Goal: Information Seeking & Learning: Learn about a topic

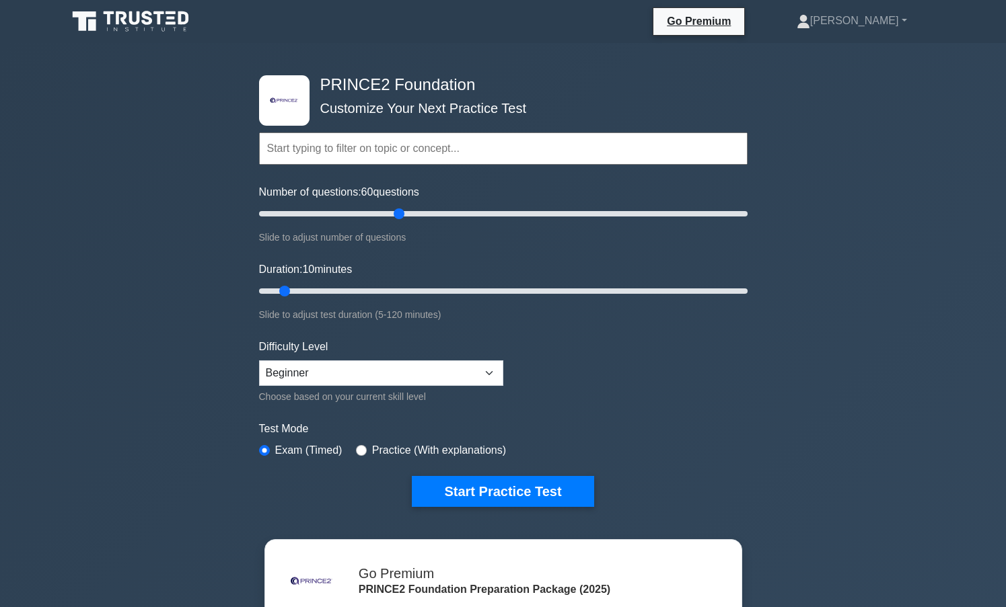
drag, startPoint x: 275, startPoint y: 211, endPoint x: 396, endPoint y: 215, distance: 120.5
type input "60"
click at [396, 215] on input "Number of questions: 60 questions" at bounding box center [503, 214] width 488 height 16
drag, startPoint x: 285, startPoint y: 292, endPoint x: 497, endPoint y: 290, distance: 212.6
type input "60"
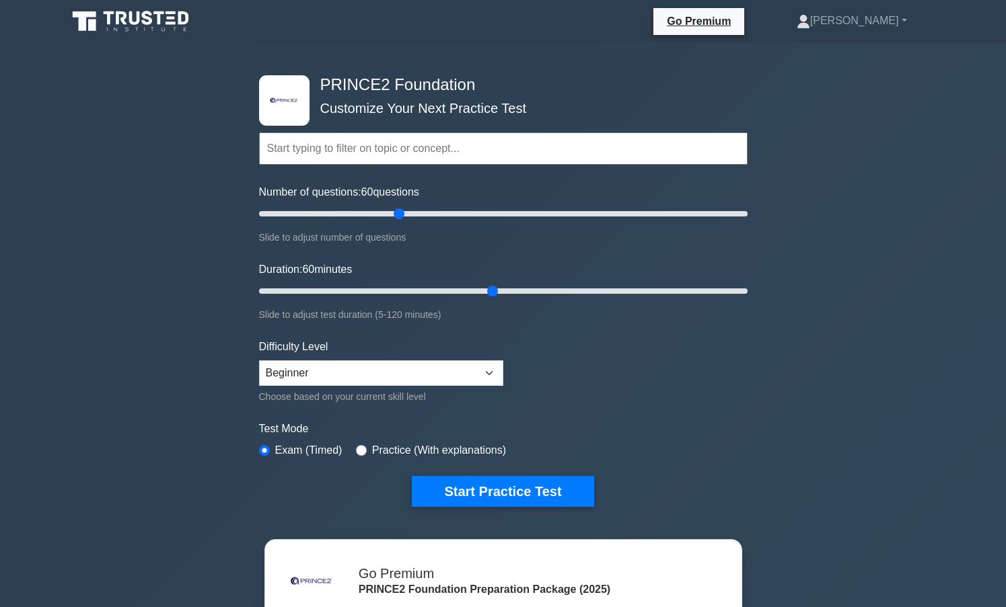
click at [497, 290] on input "Duration: 60 minutes" at bounding box center [503, 291] width 488 height 16
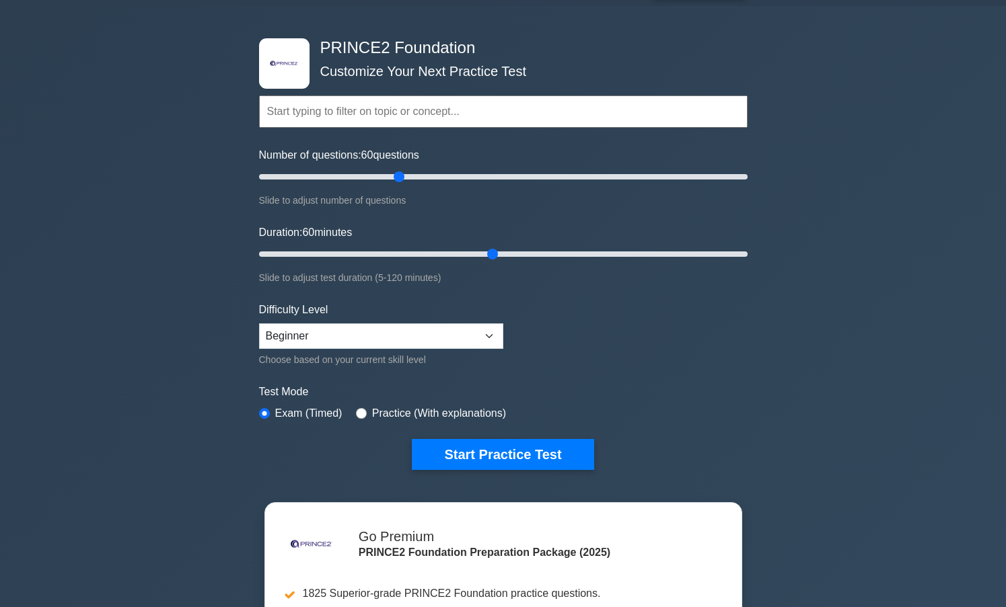
scroll to position [41, 0]
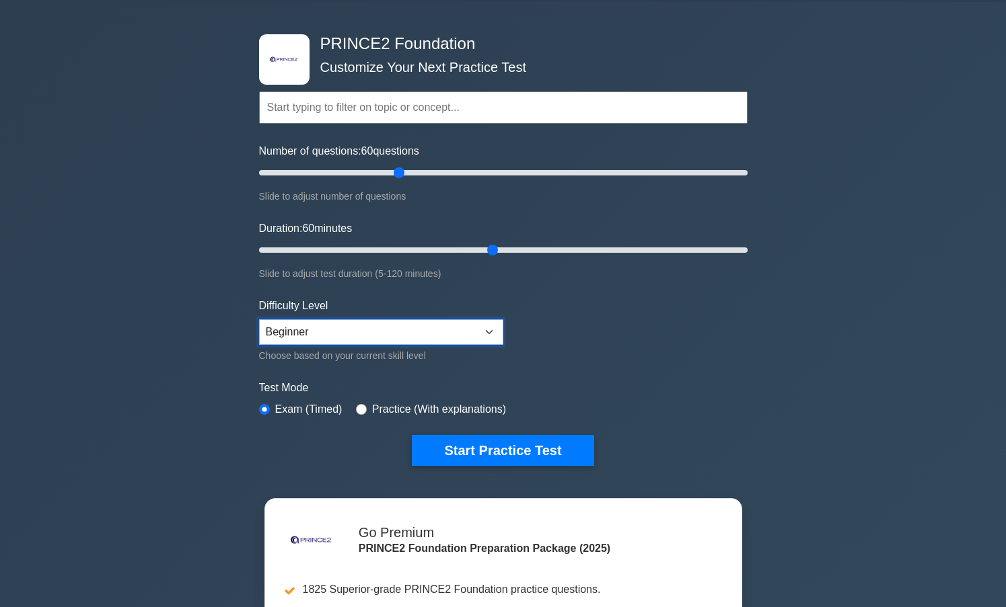
select select "expert"
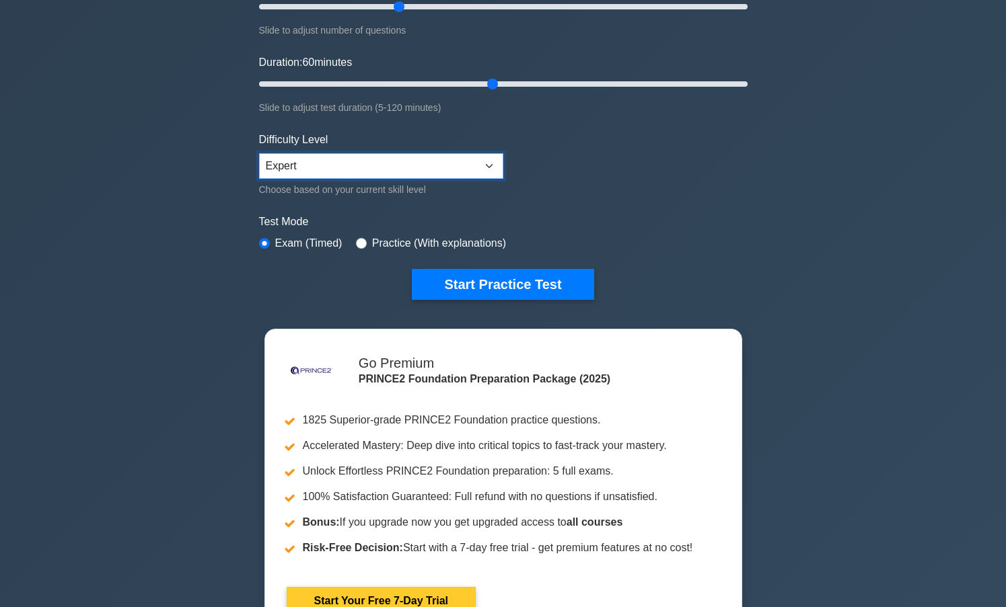
scroll to position [204, 0]
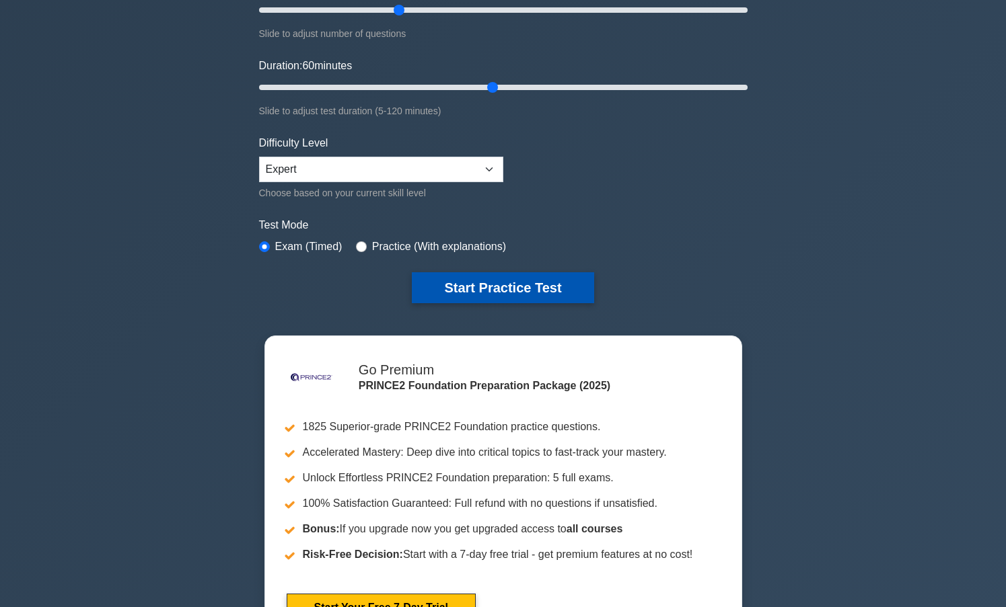
click at [450, 281] on button "Start Practice Test" at bounding box center [503, 287] width 182 height 31
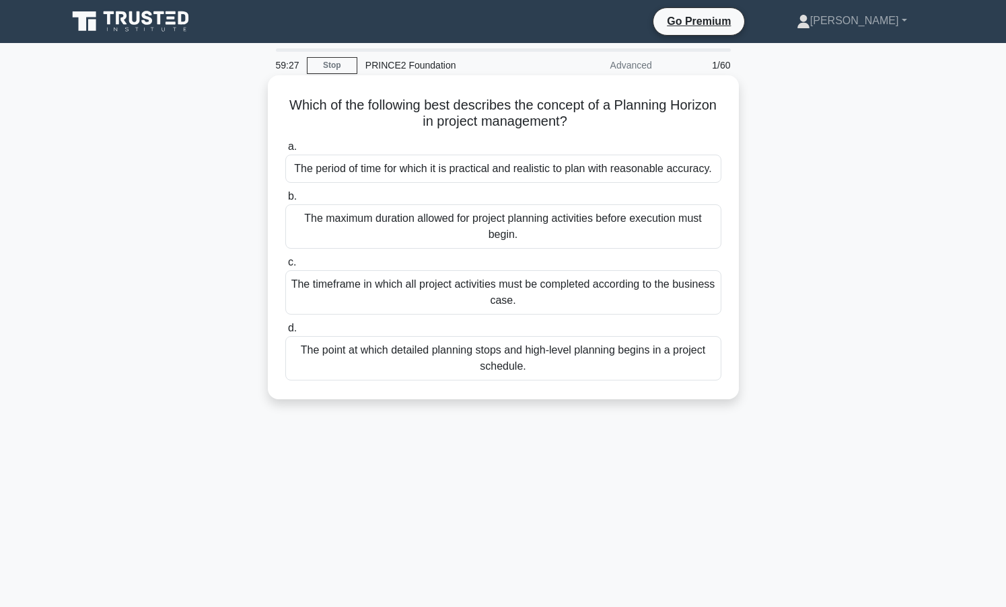
click at [427, 174] on div "The period of time for which it is practical and realistic to plan with reasona…" at bounding box center [503, 169] width 436 height 28
click at [285, 151] on input "a. The period of time for which it is practical and realistic to plan with reas…" at bounding box center [285, 147] width 0 height 9
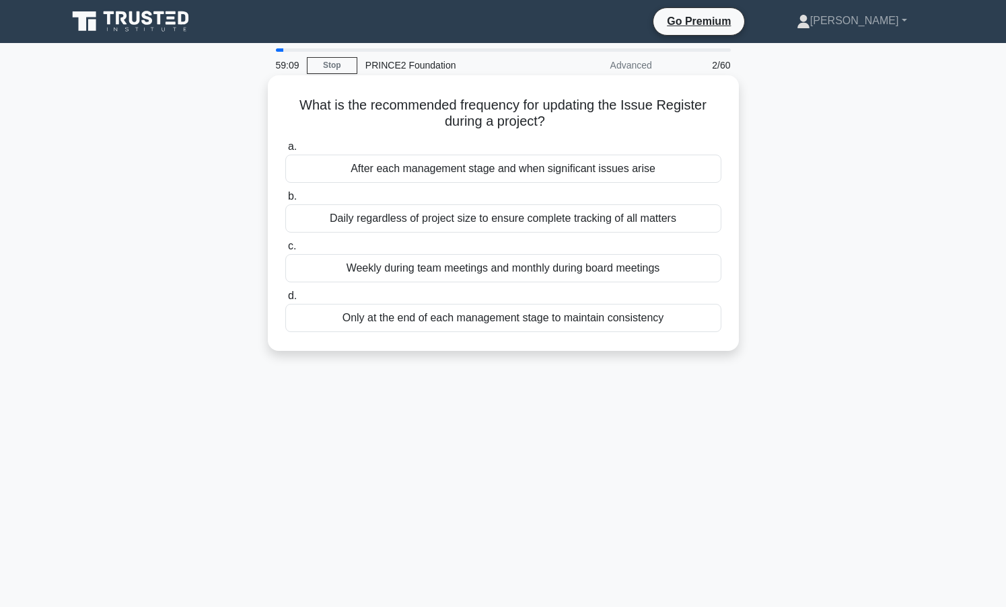
click at [486, 219] on div "Daily regardless of project size to ensure complete tracking of all matters" at bounding box center [503, 218] width 436 height 28
click at [285, 201] on input "b. Daily regardless of project size to ensure complete tracking of all matters" at bounding box center [285, 196] width 0 height 9
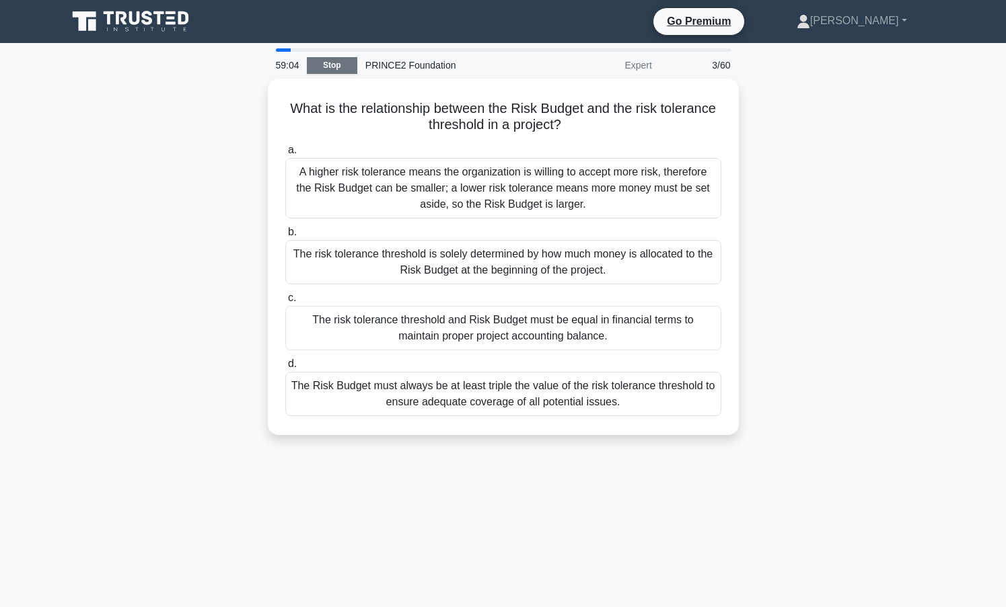
click at [332, 73] on link "Stop" at bounding box center [332, 65] width 50 height 17
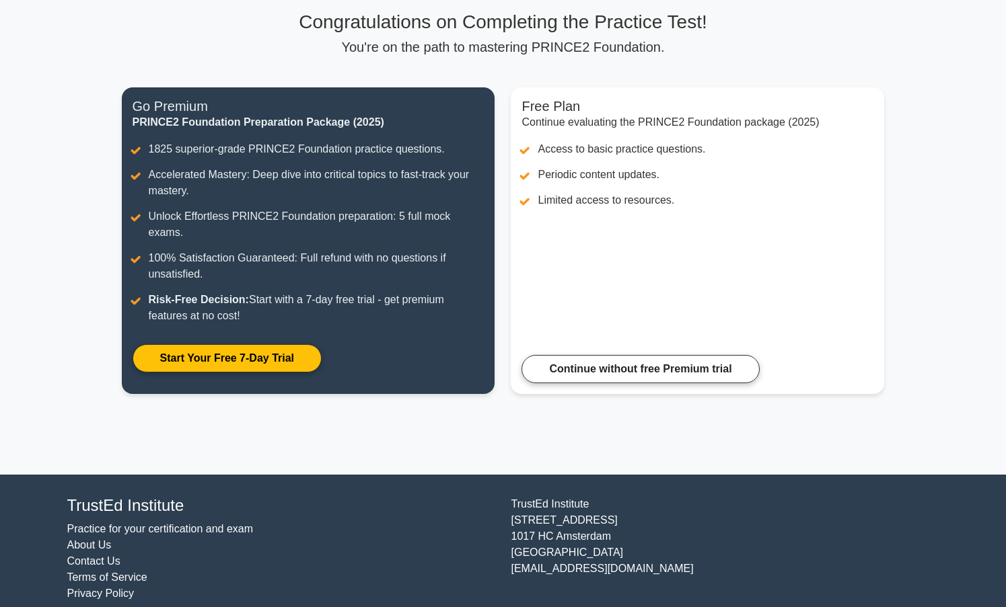
scroll to position [96, 0]
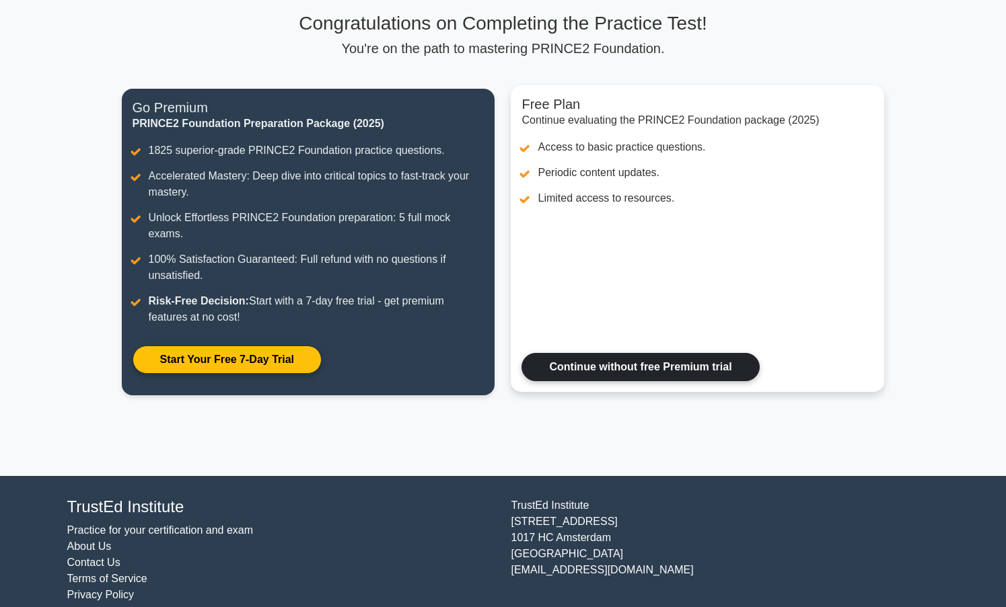
click at [595, 361] on link "Continue without free Premium trial" at bounding box center [639, 367] width 237 height 28
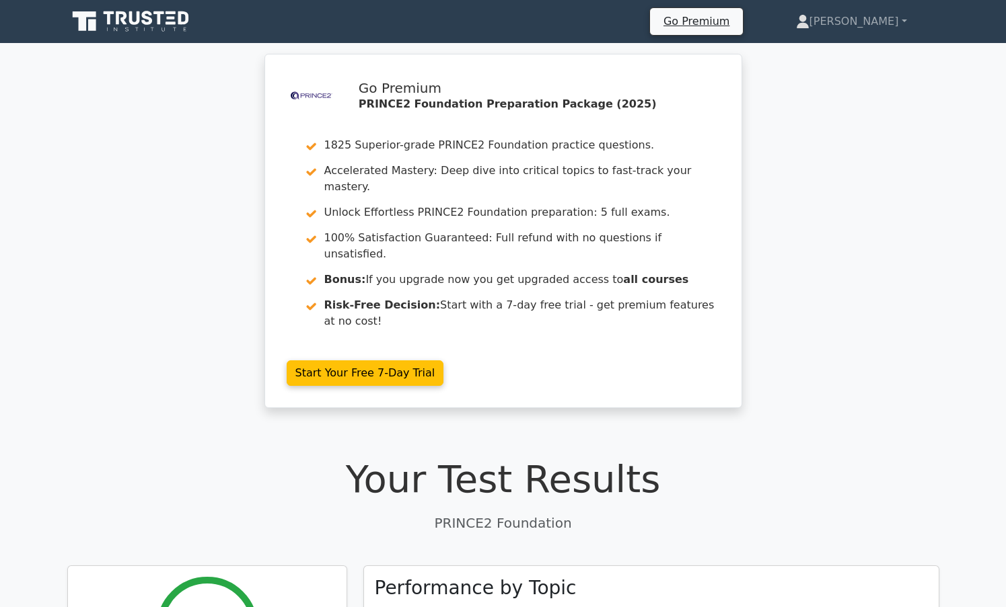
click at [117, 17] on icon at bounding box center [121, 17] width 11 height 13
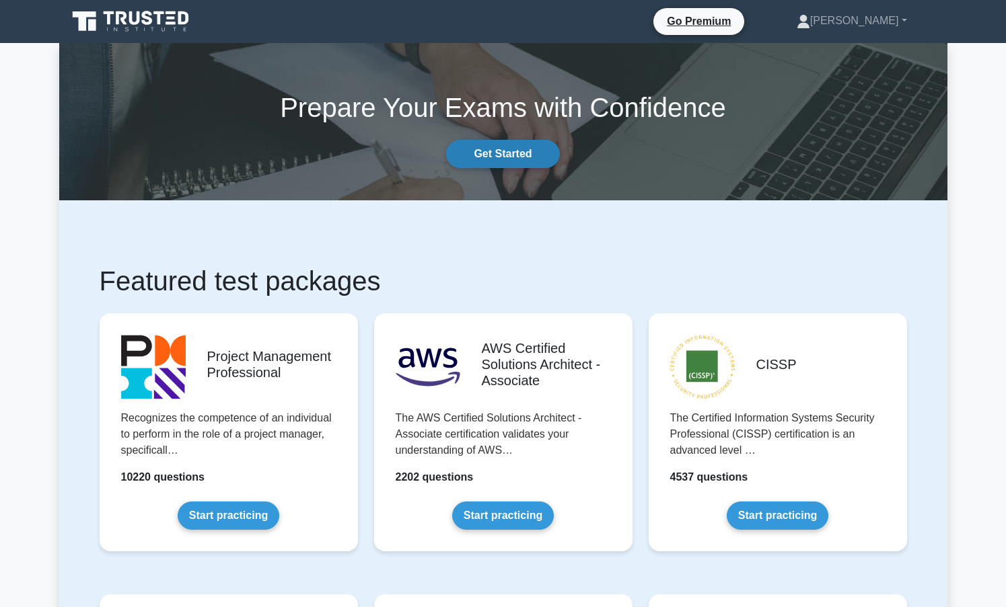
click at [479, 157] on link "Get Started" at bounding box center [502, 154] width 113 height 28
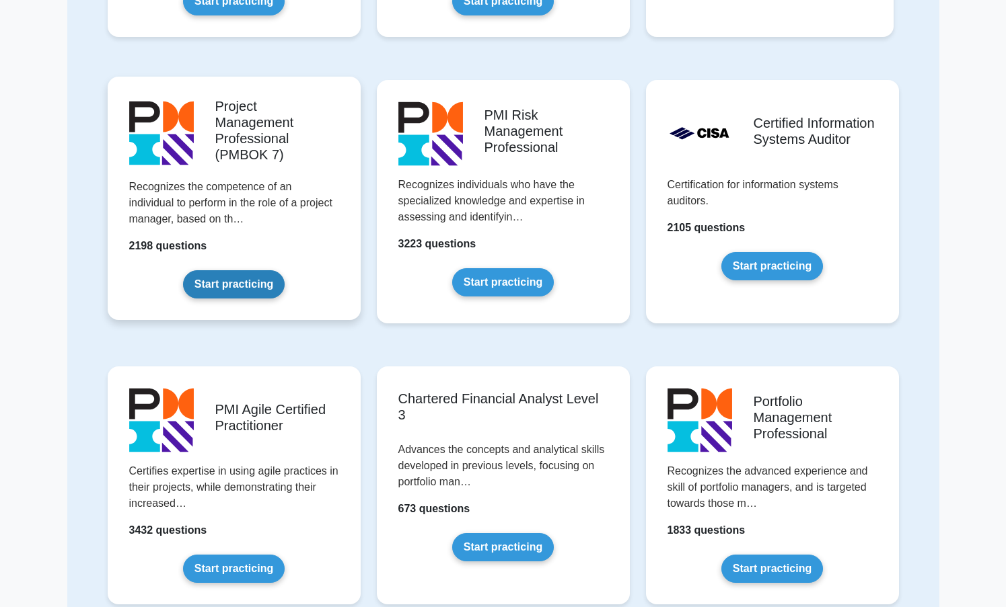
scroll to position [955, 0]
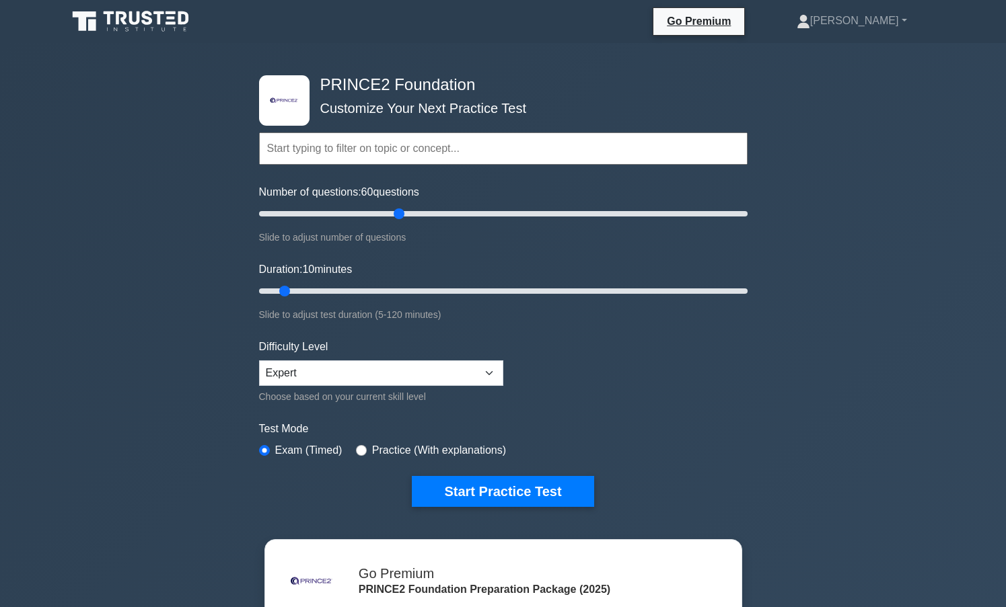
drag, startPoint x: 276, startPoint y: 212, endPoint x: 403, endPoint y: 221, distance: 127.5
type input "60"
click at [403, 221] on input "Number of questions: 60 questions" at bounding box center [503, 214] width 488 height 16
drag, startPoint x: 288, startPoint y: 289, endPoint x: 486, endPoint y: 293, distance: 197.8
type input "60"
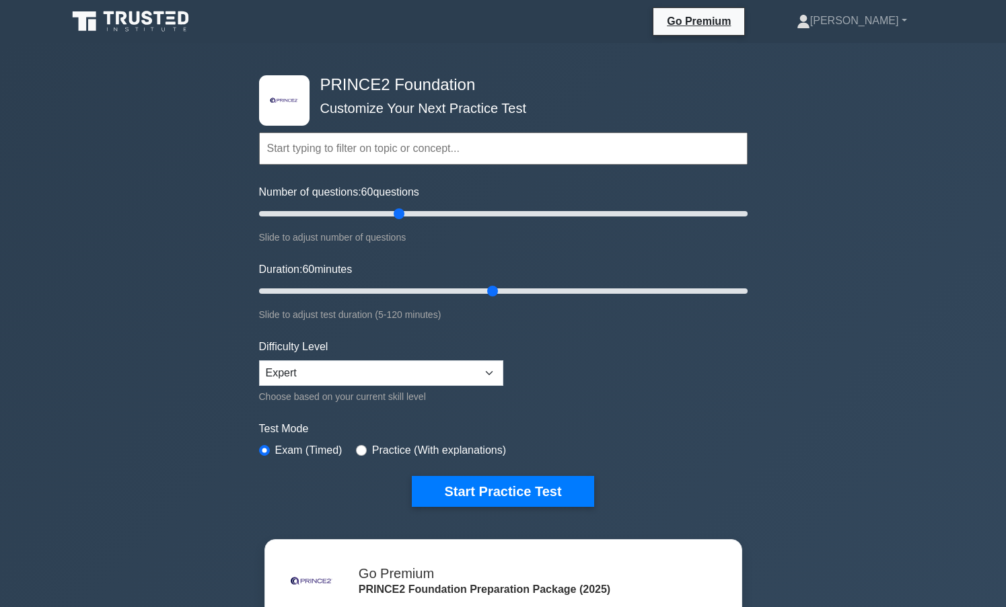
click at [486, 293] on input "Duration: 60 minutes" at bounding box center [503, 291] width 488 height 16
